Goal: Check status

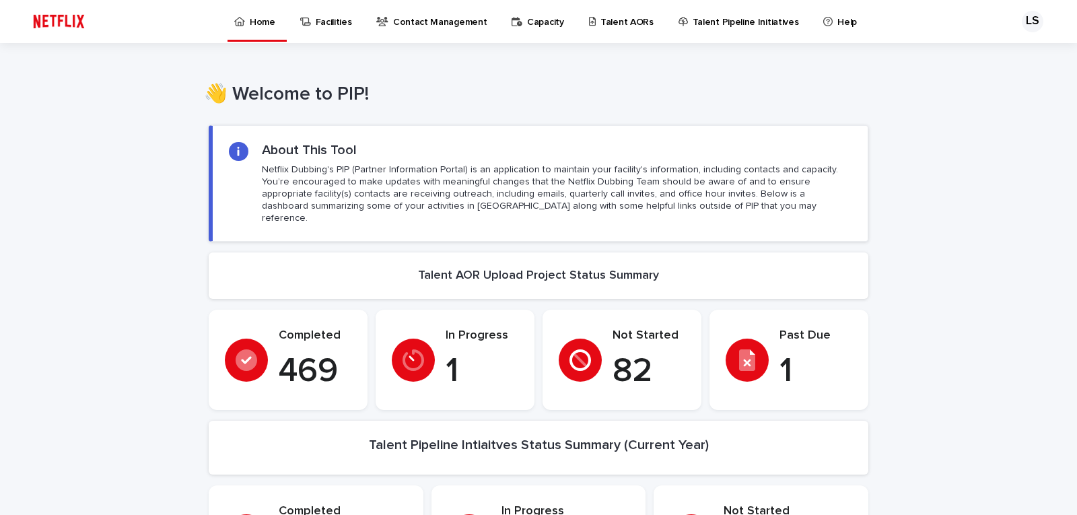
click at [436, 342] on div "In Progress 1" at bounding box center [455, 359] width 127 height 63
click at [589, 22] on icon at bounding box center [592, 21] width 7 height 9
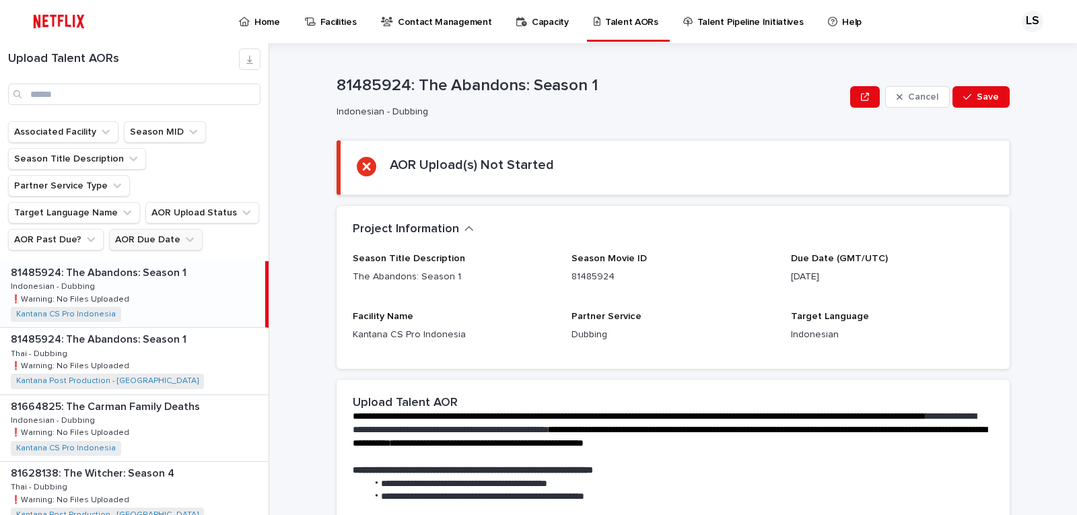
click at [127, 229] on button "AOR Due Date" at bounding box center [156, 240] width 94 height 22
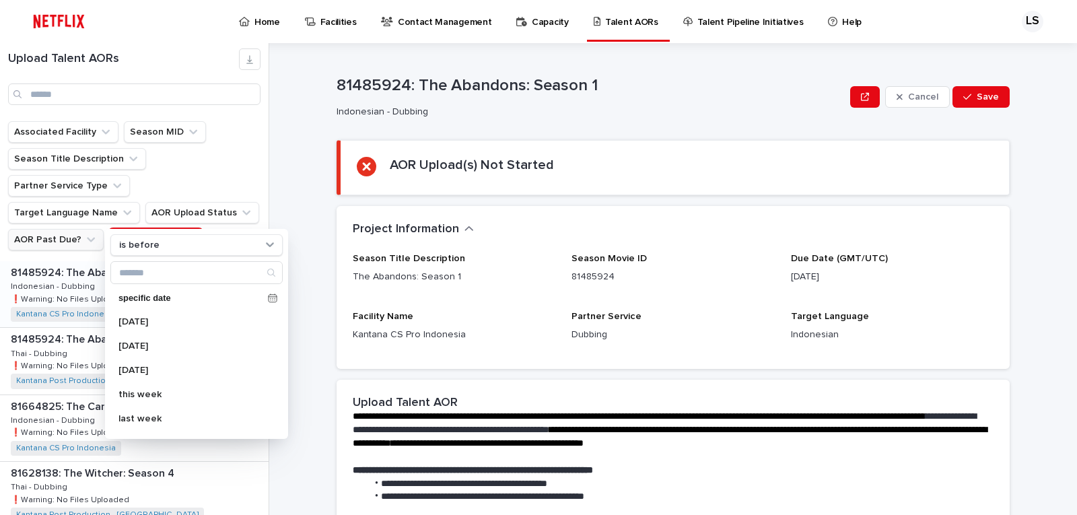
click at [84, 233] on icon "AOR Past Due?" at bounding box center [90, 239] width 13 height 13
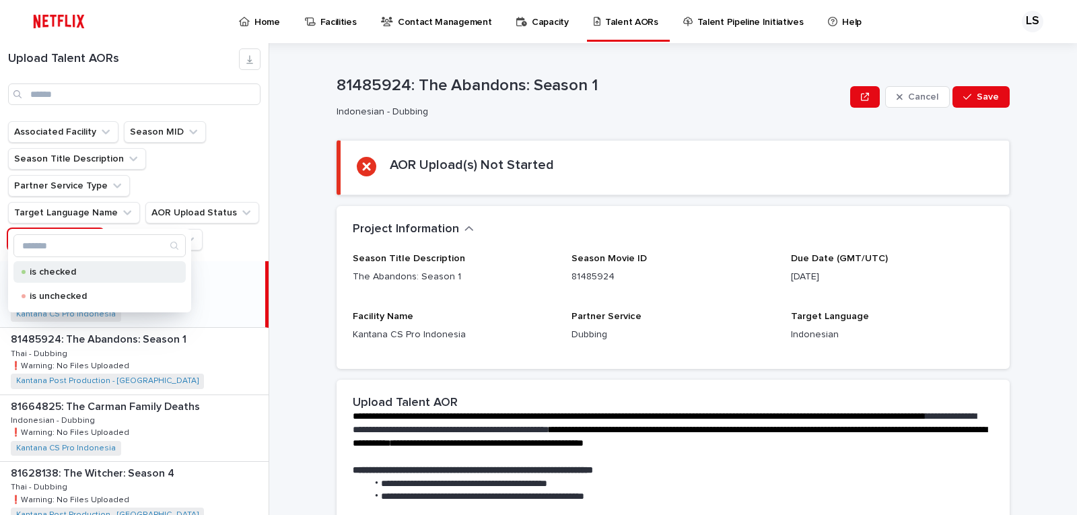
click at [75, 275] on p "is checked" at bounding box center [97, 271] width 135 height 9
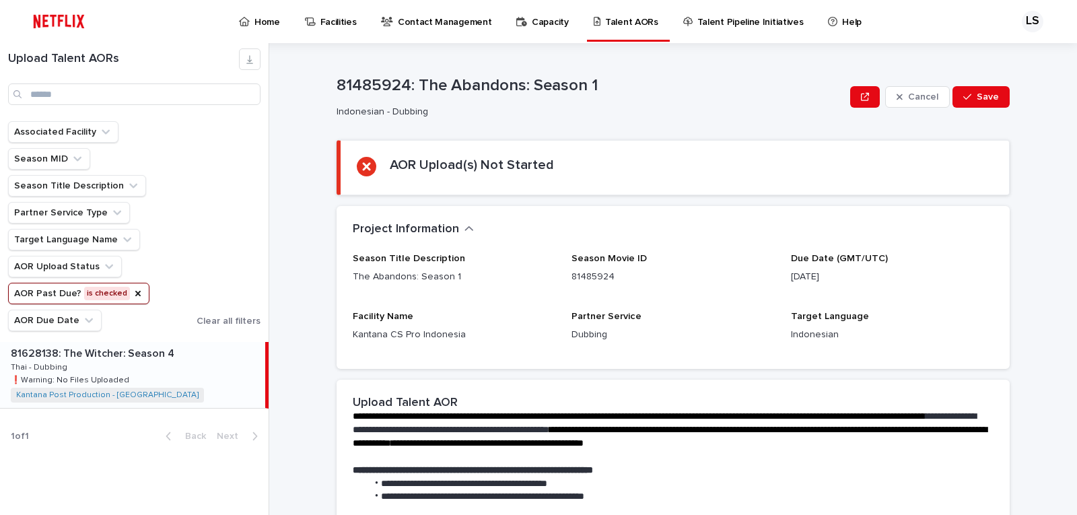
click at [196, 374] on div "81628138: The [PERSON_NAME]: Season 4 81628138: The [PERSON_NAME]: Season 4 Tha…" at bounding box center [132, 375] width 265 height 66
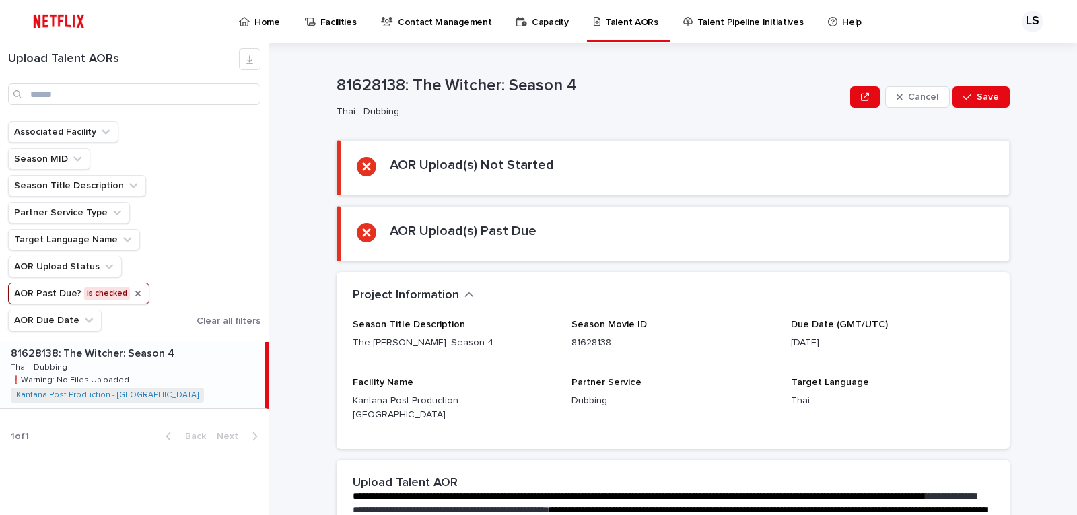
click at [133, 292] on icon "AOR Past Due?" at bounding box center [138, 293] width 11 height 11
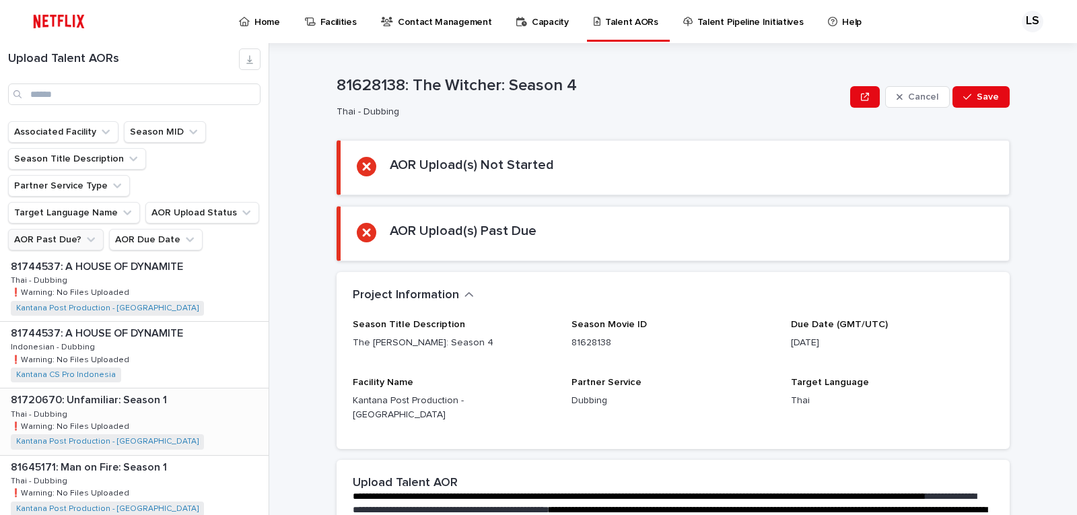
scroll to position [942, 0]
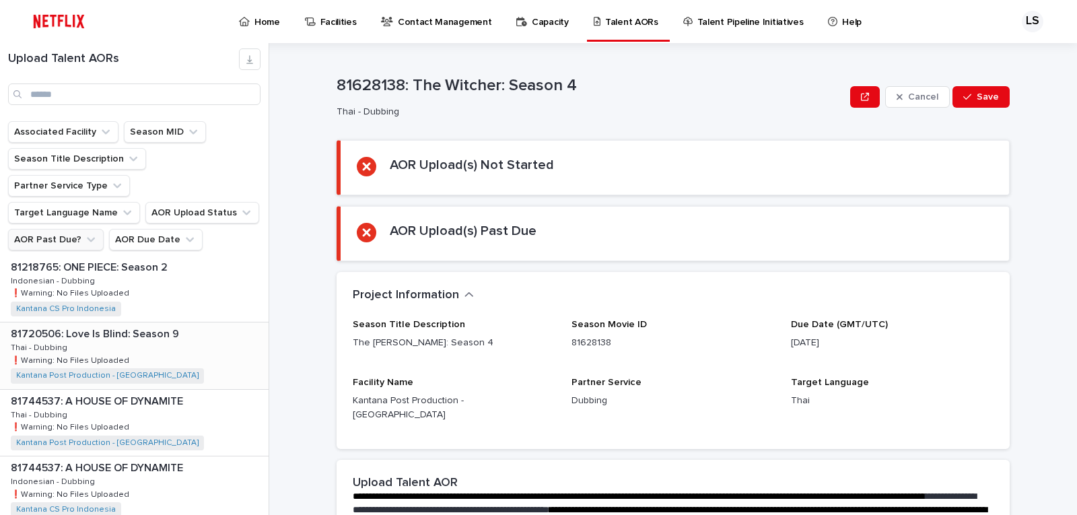
click at [169, 322] on div "81720506: Love Is Blind: Season 9 81720506: Love Is Blind: Season 9 Thai - Dubb…" at bounding box center [134, 355] width 268 height 66
